Goal: Task Accomplishment & Management: Manage account settings

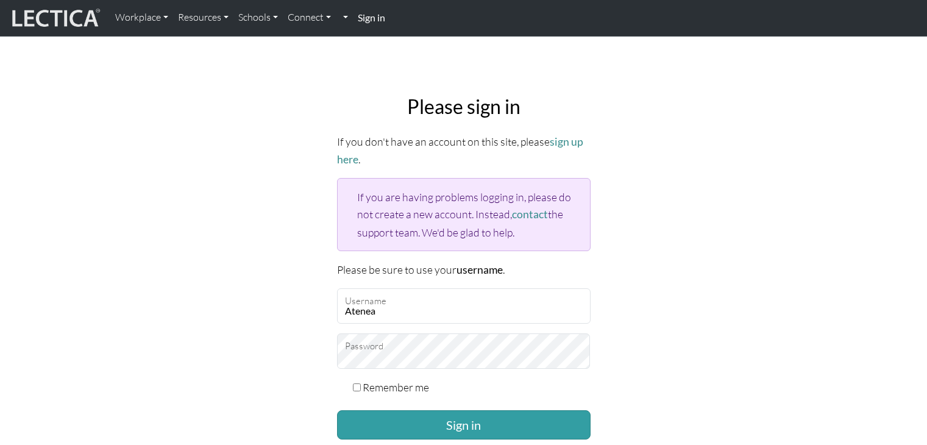
scroll to position [90, 0]
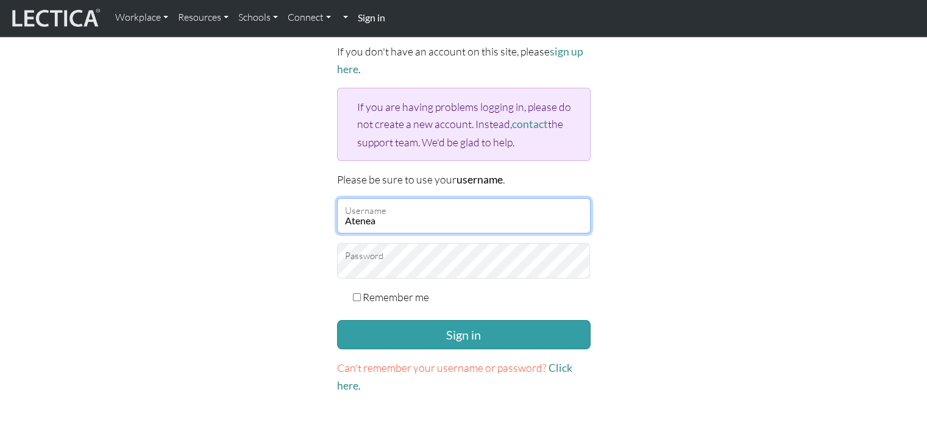
drag, startPoint x: 0, startPoint y: 0, endPoint x: 410, endPoint y: 213, distance: 461.8
click at [410, 213] on input "Atenea" at bounding box center [464, 215] width 254 height 35
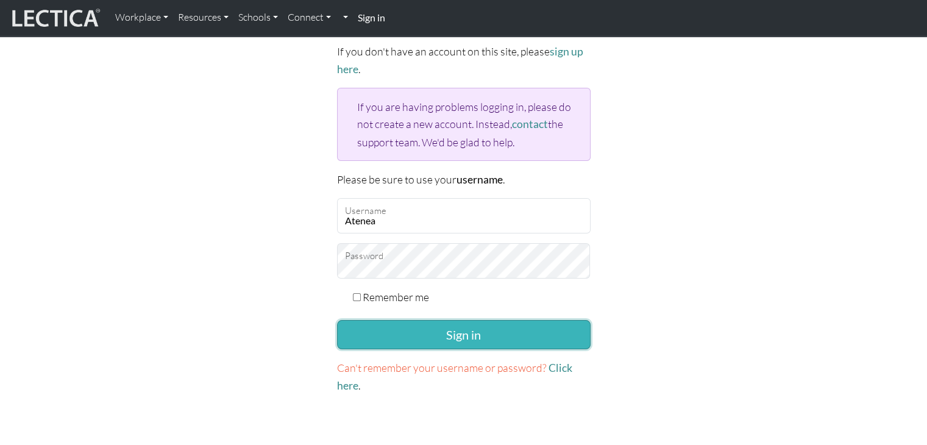
click at [439, 337] on button "Sign in" at bounding box center [464, 334] width 254 height 29
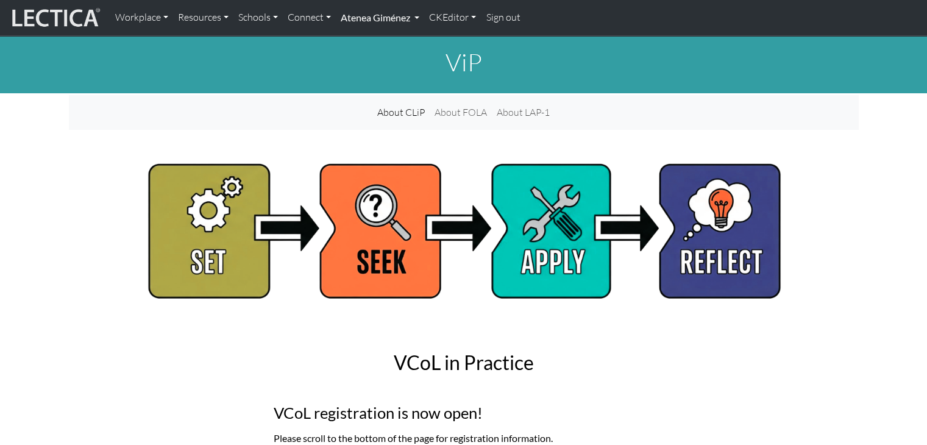
click at [356, 9] on link "Atenea Giménez" at bounding box center [380, 18] width 88 height 26
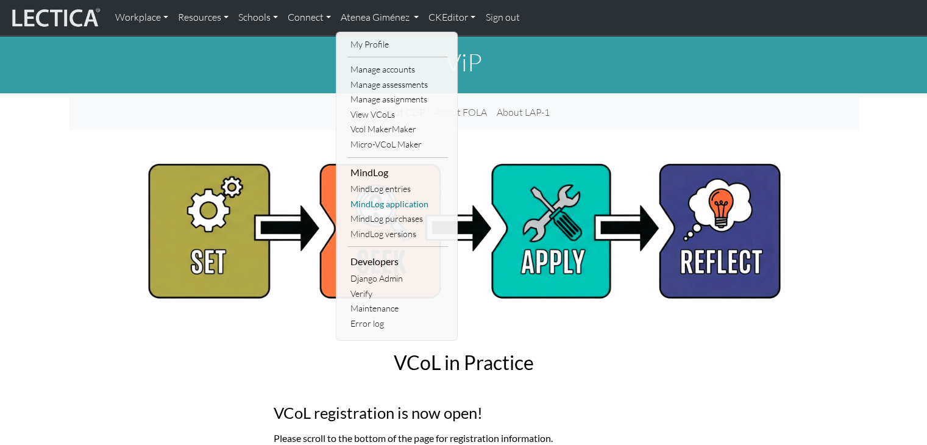
click at [393, 205] on link "MindLog application" at bounding box center [397, 204] width 101 height 15
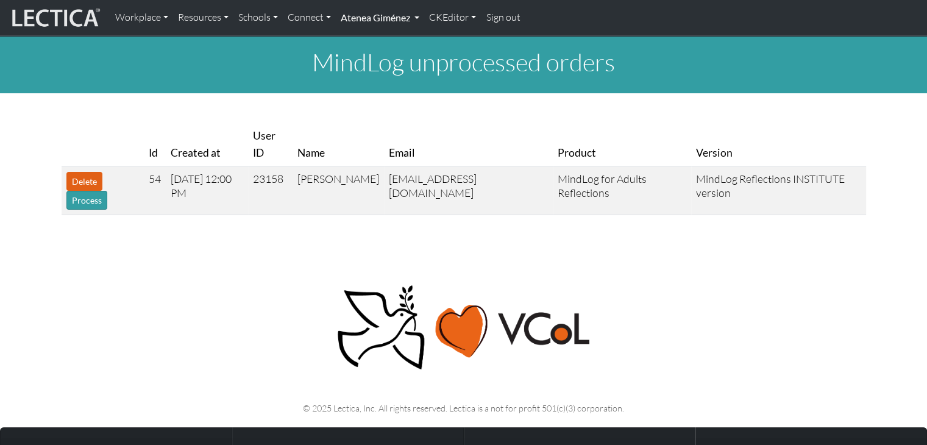
click at [405, 15] on link "Atenea Giménez" at bounding box center [380, 18] width 88 height 26
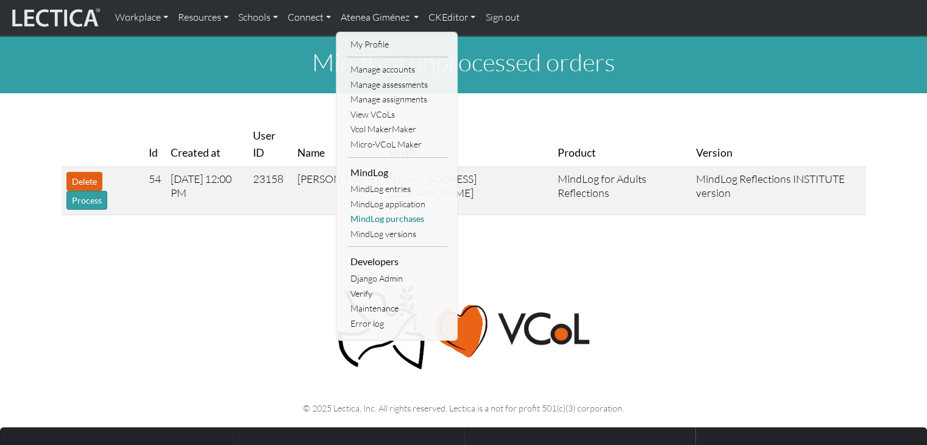
click at [400, 217] on link "MindLog purchases" at bounding box center [397, 219] width 101 height 15
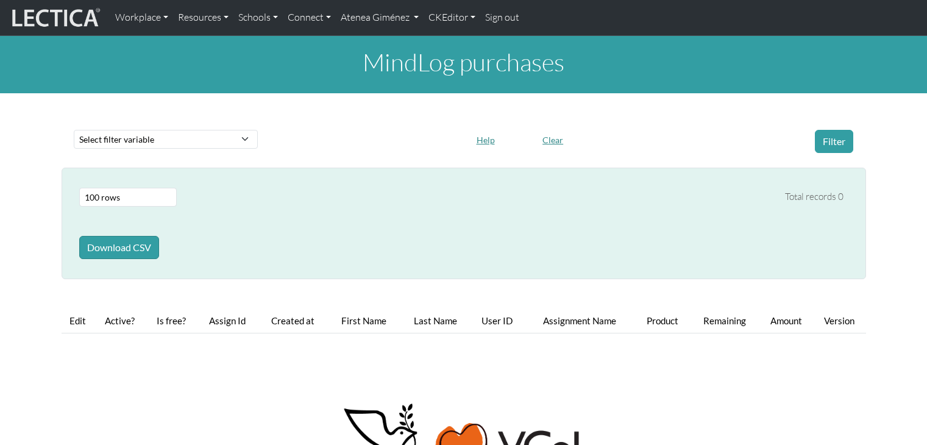
select select "100"
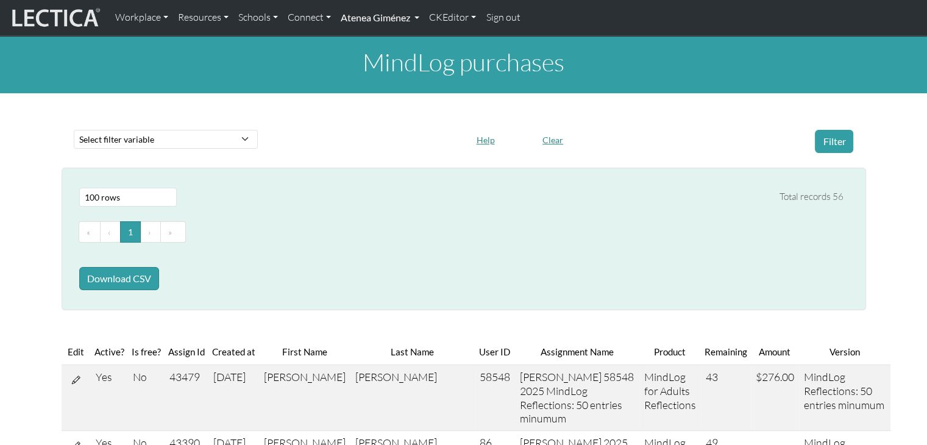
click at [375, 19] on link "Atenea Giménez" at bounding box center [380, 18] width 88 height 26
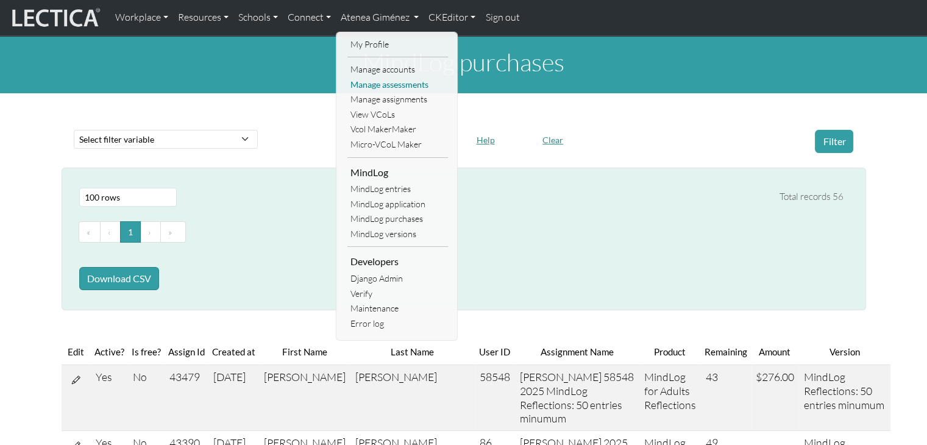
click at [386, 83] on link "Manage assessments" at bounding box center [397, 84] width 101 height 15
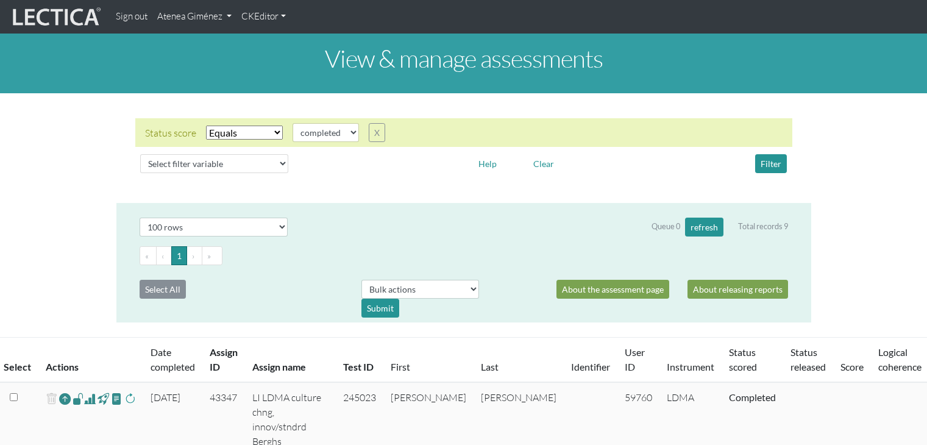
select select "100"
